Goal: Task Accomplishment & Management: Manage account settings

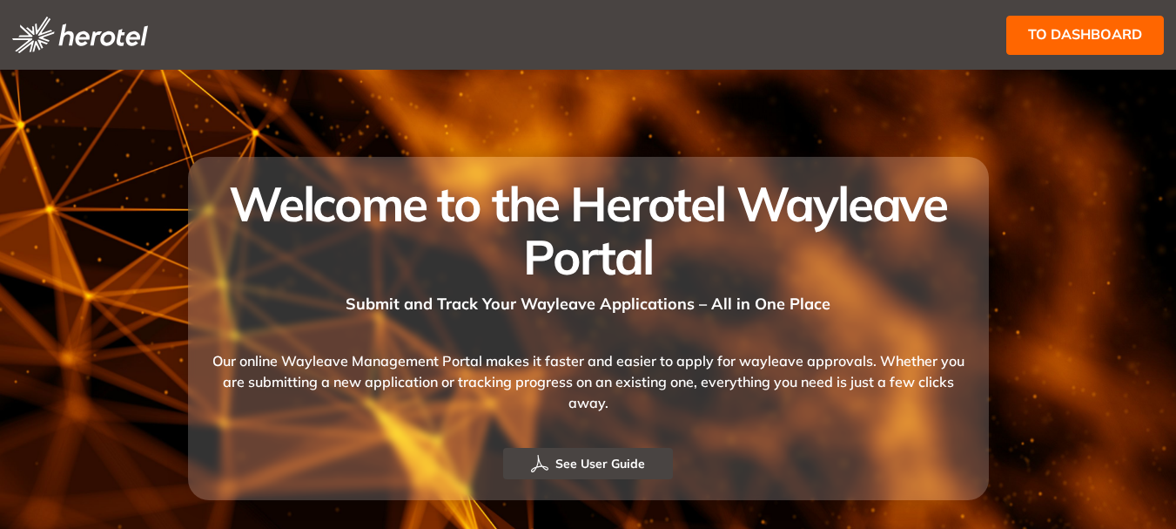
click at [1074, 36] on span "to dashboard" at bounding box center [1085, 35] width 114 height 22
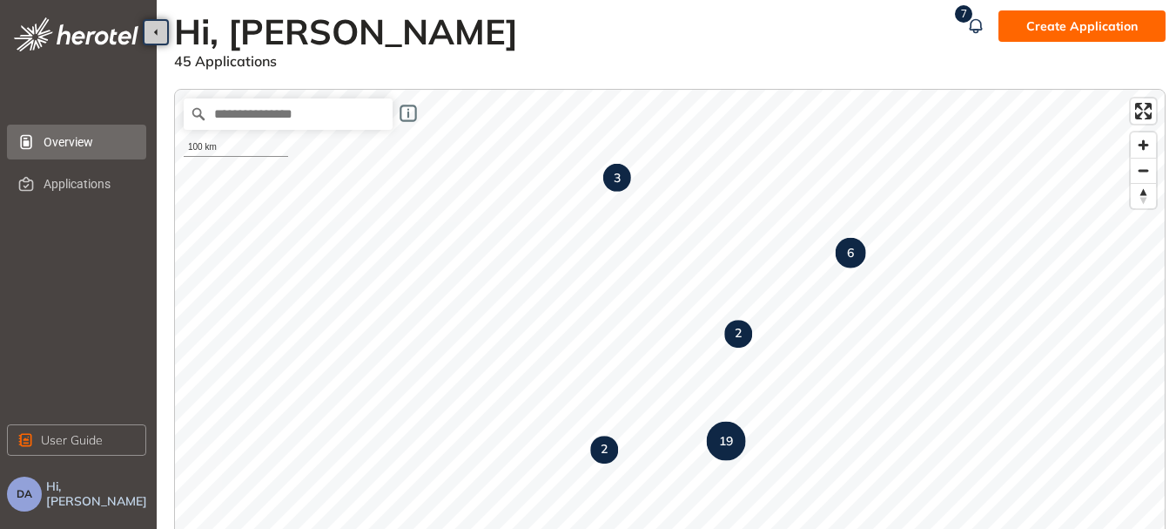
click at [88, 145] on span "Overview" at bounding box center [88, 142] width 89 height 35
click at [120, 148] on span "Overview" at bounding box center [88, 142] width 89 height 35
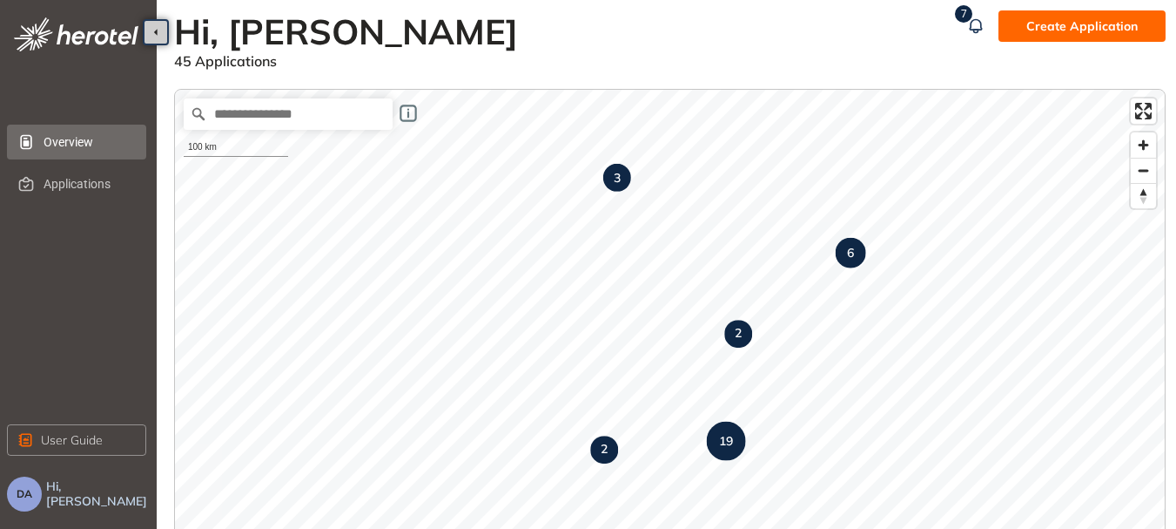
click at [118, 144] on span "Overview" at bounding box center [88, 142] width 89 height 35
click at [107, 174] on span "Applications" at bounding box center [88, 183] width 89 height 35
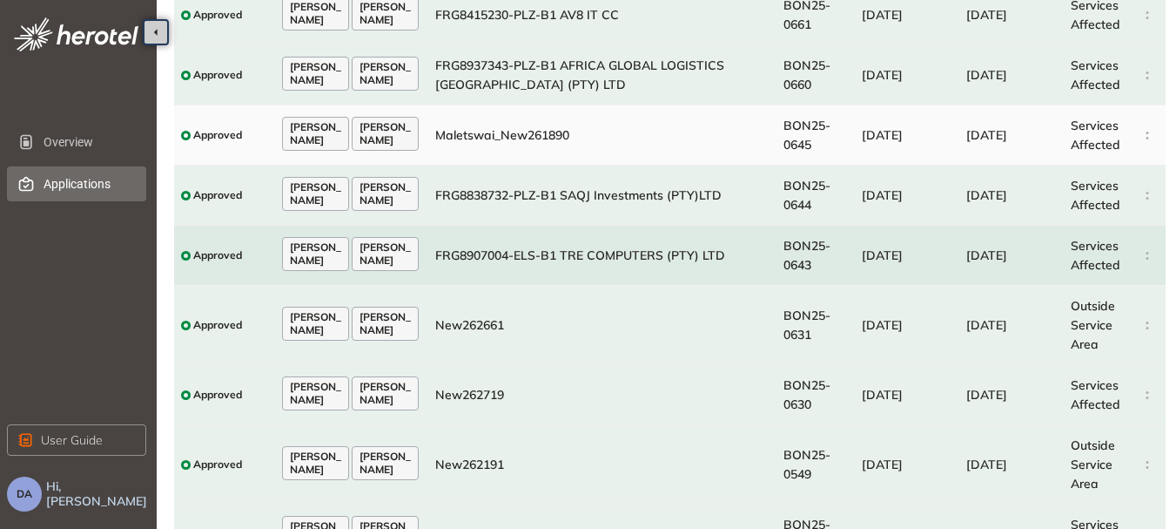
scroll to position [346, 0]
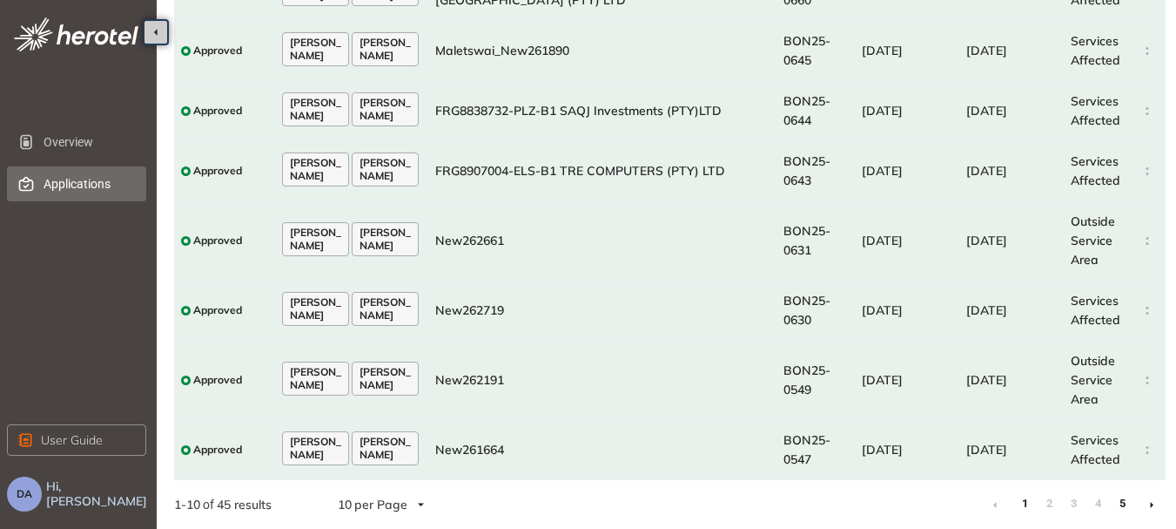
click at [1125, 499] on link "5" at bounding box center [1122, 503] width 17 height 26
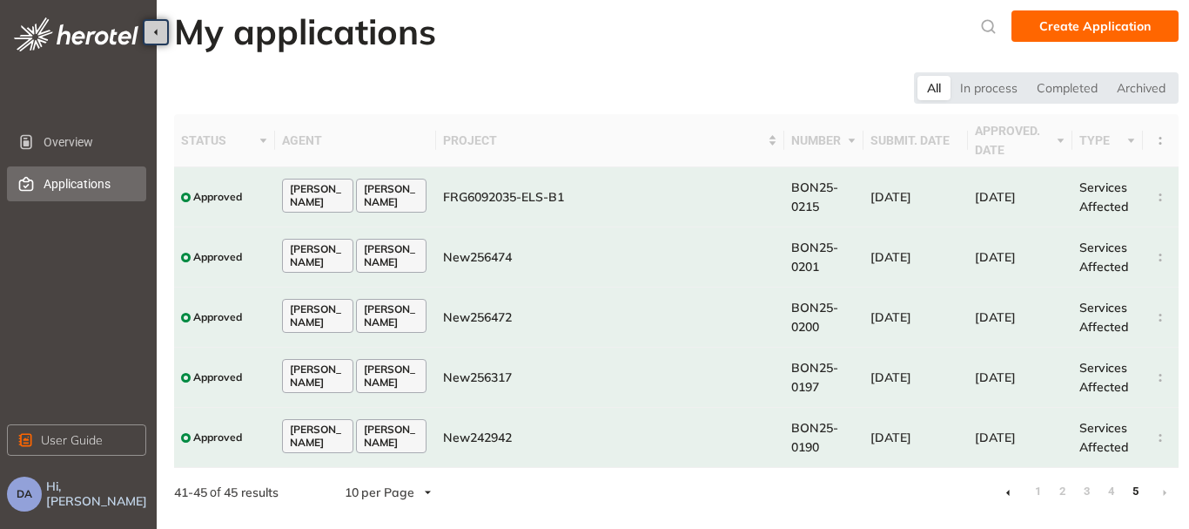
click at [1158, 495] on li at bounding box center [1165, 492] width 28 height 28
click at [1158, 494] on li at bounding box center [1165, 492] width 28 height 28
